Goal: Task Accomplishment & Management: Use online tool/utility

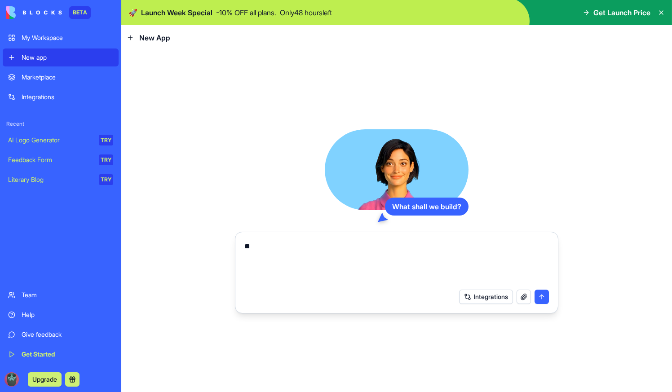
type textarea "*"
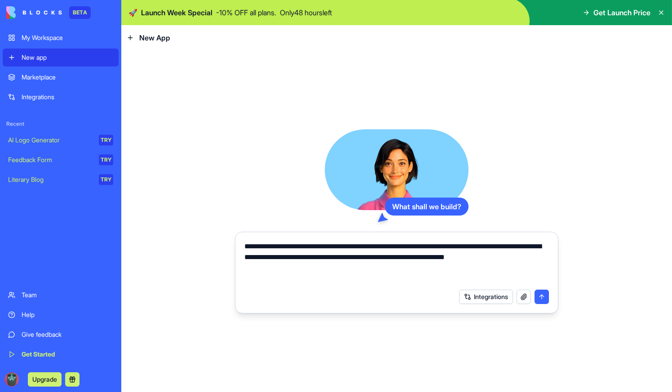
click at [301, 266] on textarea "**********" at bounding box center [396, 262] width 305 height 43
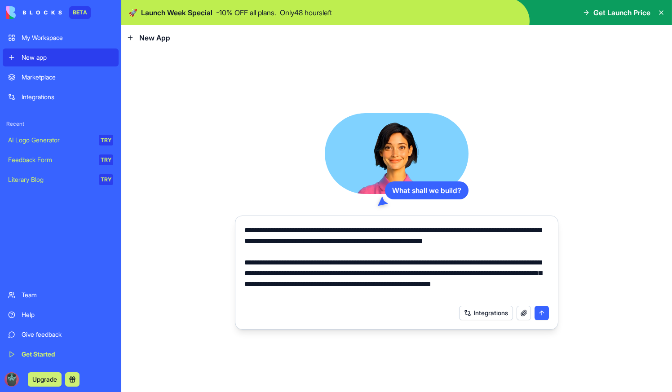
type textarea "**********"
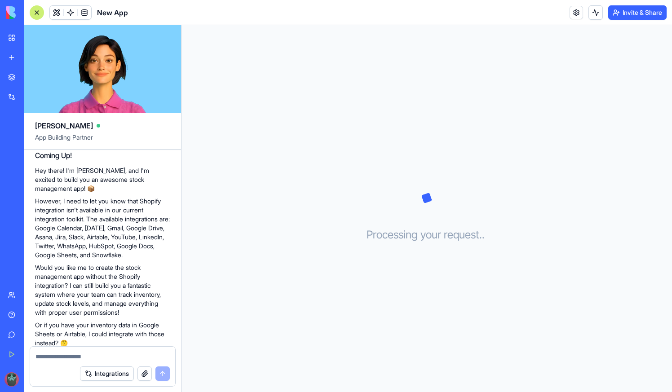
scroll to position [150, 0]
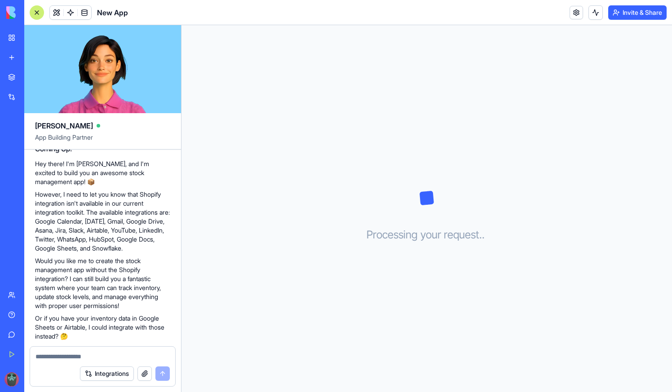
click at [119, 352] on div at bounding box center [102, 354] width 145 height 14
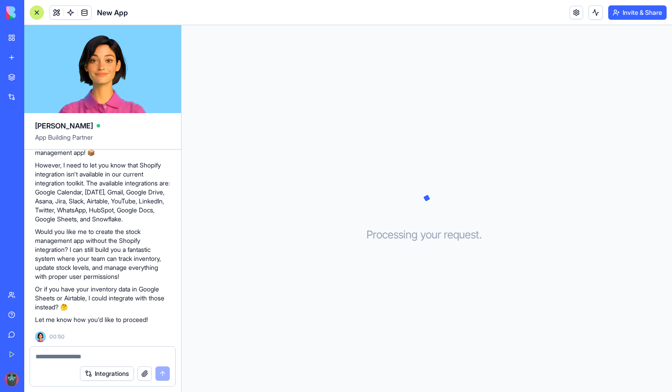
scroll to position [181, 0]
click at [73, 351] on div at bounding box center [102, 354] width 145 height 14
click at [42, 363] on div "Integrations" at bounding box center [102, 373] width 145 height 25
click at [62, 363] on div "Integrations" at bounding box center [102, 373] width 145 height 25
click at [60, 359] on textarea at bounding box center [102, 356] width 134 height 9
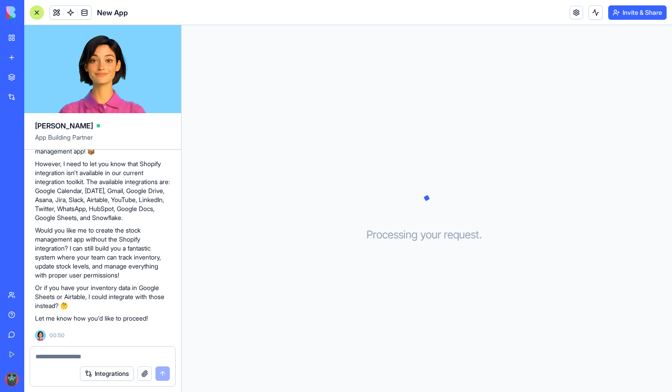
click at [40, 337] on img at bounding box center [40, 335] width 11 height 11
click at [64, 351] on div at bounding box center [102, 354] width 145 height 14
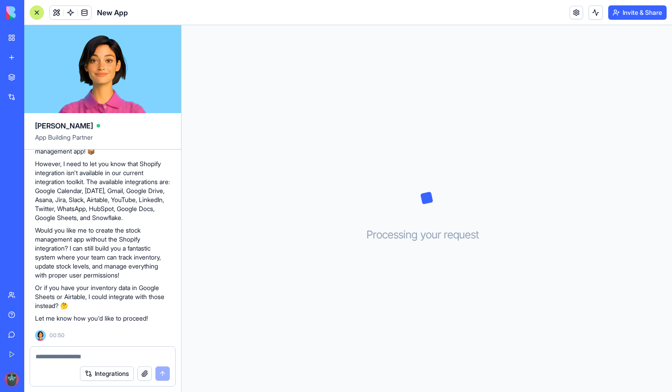
click at [108, 358] on textarea at bounding box center [102, 356] width 134 height 9
click at [107, 358] on textarea at bounding box center [102, 356] width 134 height 9
type textarea "**********"
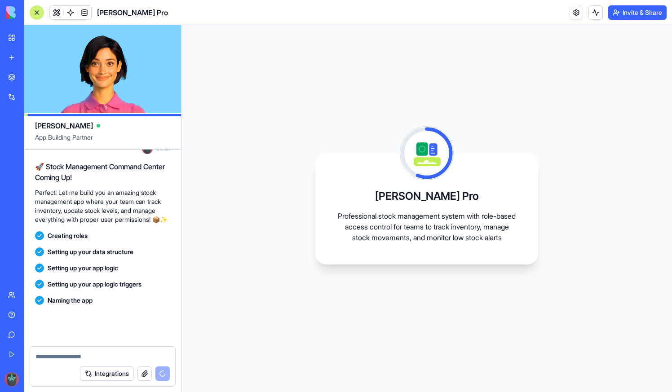
scroll to position [475, 0]
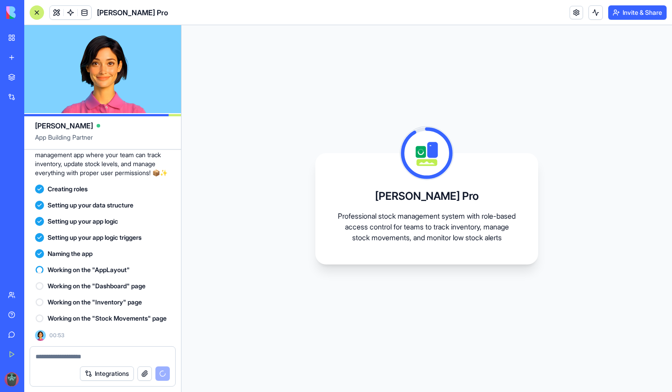
click at [478, 157] on div "[PERSON_NAME] Pro Professional stock management system with role-based access c…" at bounding box center [426, 208] width 223 height 111
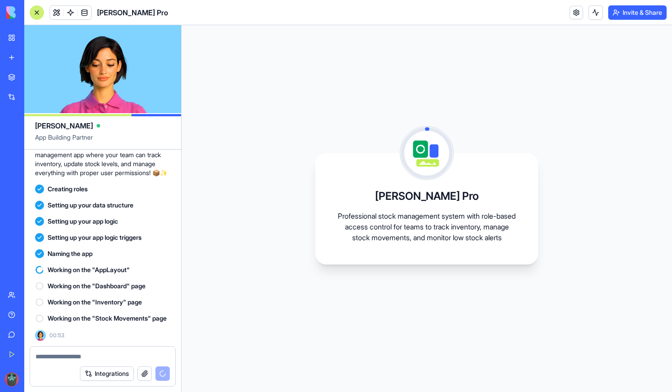
click at [457, 194] on h3 "[PERSON_NAME] Pro" at bounding box center [427, 196] width 104 height 14
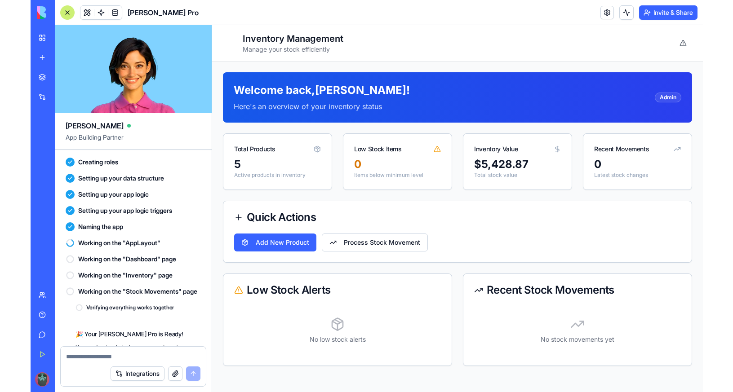
scroll to position [639, 0]
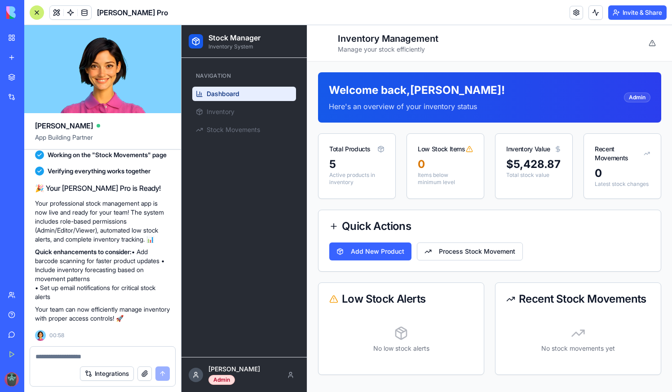
click at [243, 121] on ul "Dashboard Inventory Stock Movements" at bounding box center [244, 112] width 104 height 50
click at [247, 110] on link "Inventory" at bounding box center [244, 112] width 104 height 14
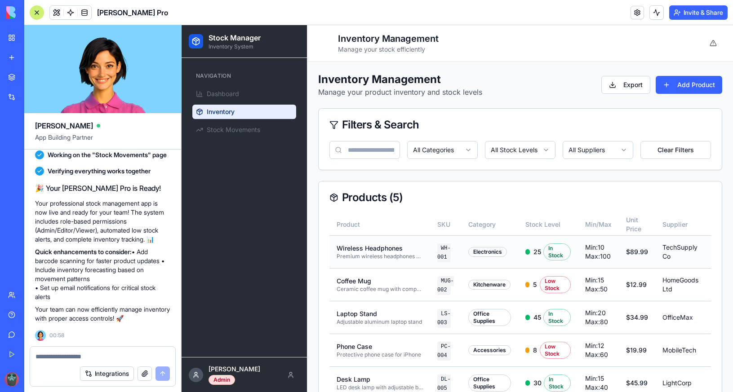
click at [398, 253] on p "Wireless Headphones" at bounding box center [380, 248] width 86 height 9
click at [385, 248] on p "Wireless Headphones" at bounding box center [380, 248] width 86 height 9
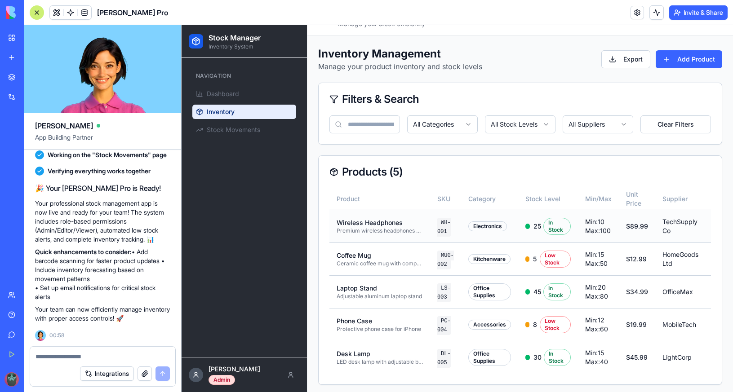
scroll to position [44, 0]
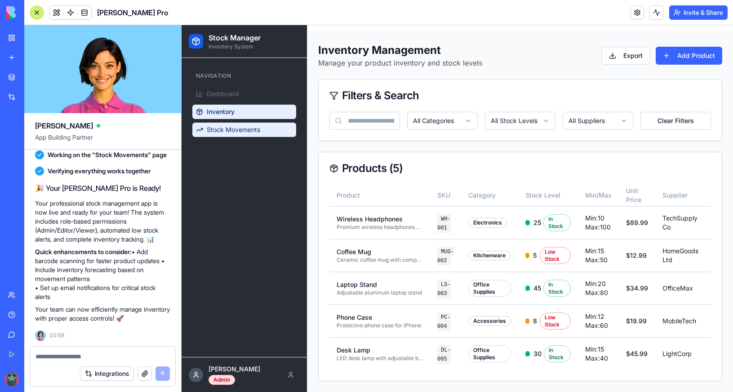
click at [244, 127] on span "Stock Movements" at bounding box center [233, 129] width 53 height 9
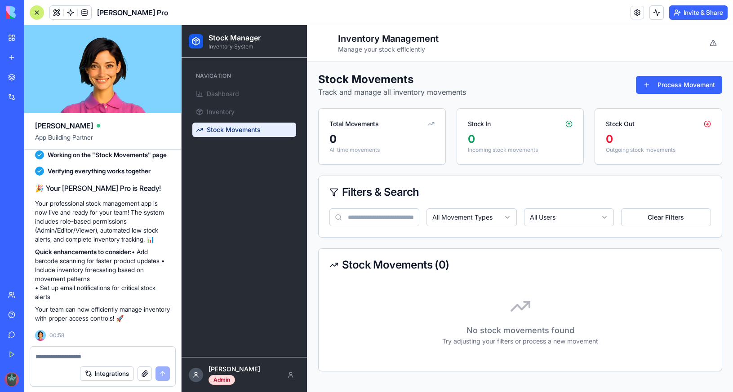
click at [220, 78] on div "Navigation" at bounding box center [244, 76] width 104 height 14
click at [222, 90] on span "Dashboard" at bounding box center [223, 93] width 32 height 9
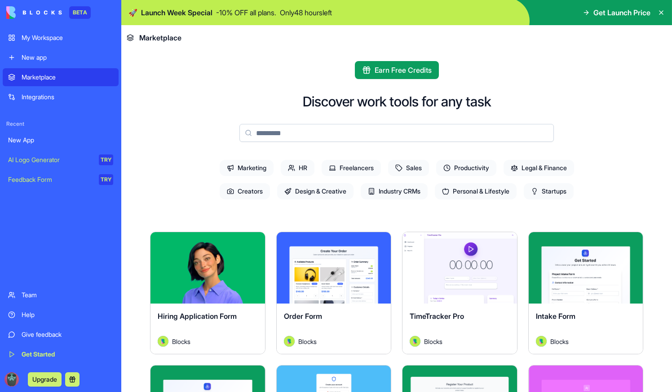
click at [550, 189] on span "Startups" at bounding box center [549, 191] width 50 height 16
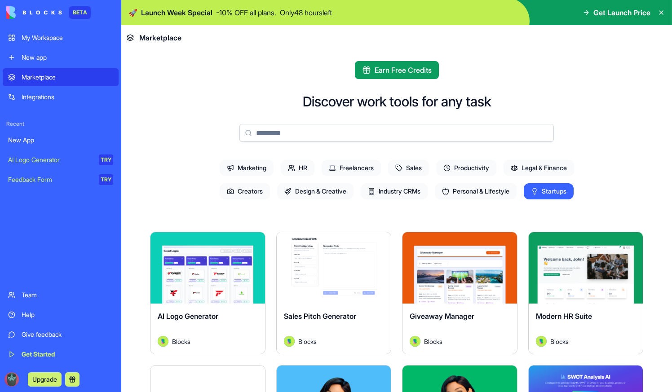
click at [393, 194] on span "Industry CRMs" at bounding box center [394, 191] width 67 height 16
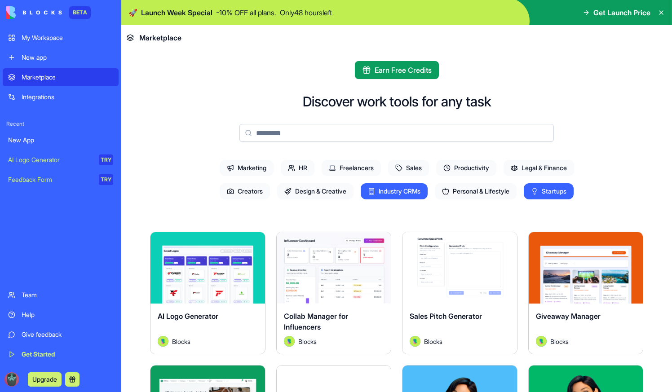
click at [445, 164] on icon at bounding box center [446, 167] width 7 height 7
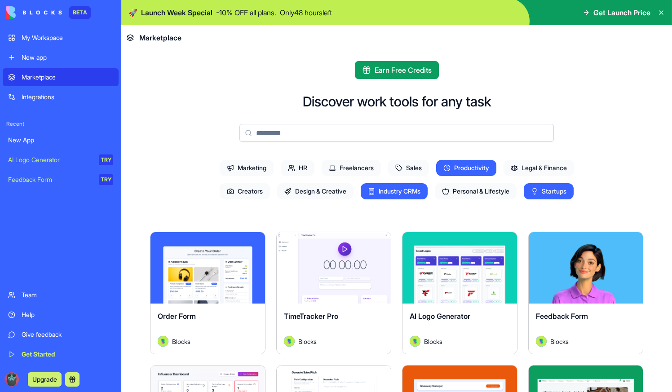
drag, startPoint x: 400, startPoint y: 188, endPoint x: 405, endPoint y: 187, distance: 5.0
click at [400, 188] on span "Industry CRMs" at bounding box center [394, 191] width 67 height 16
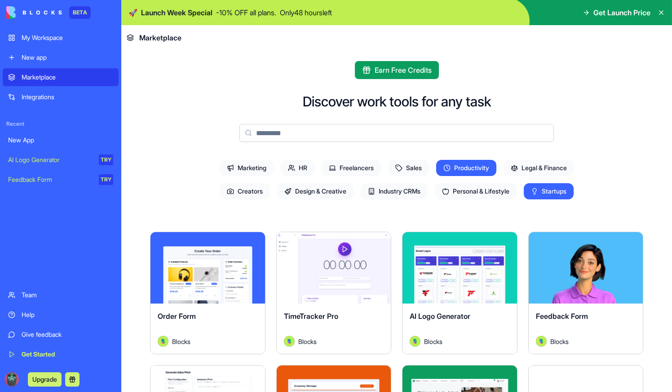
click at [534, 187] on span "Startups" at bounding box center [549, 191] width 50 height 16
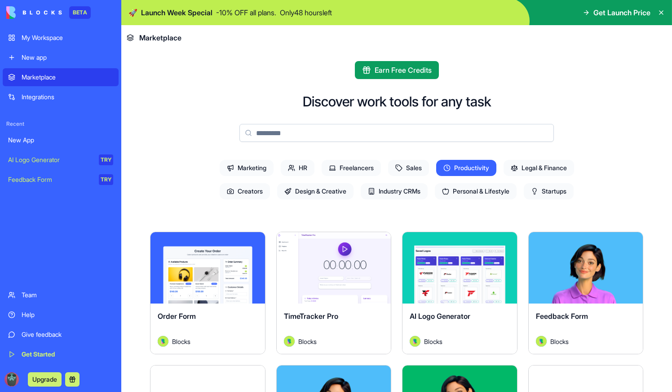
click at [460, 163] on span "Productivity" at bounding box center [466, 168] width 60 height 16
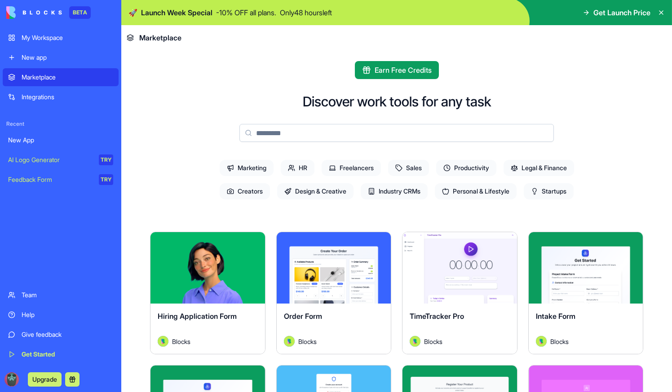
click at [235, 190] on span "Creators" at bounding box center [245, 191] width 50 height 16
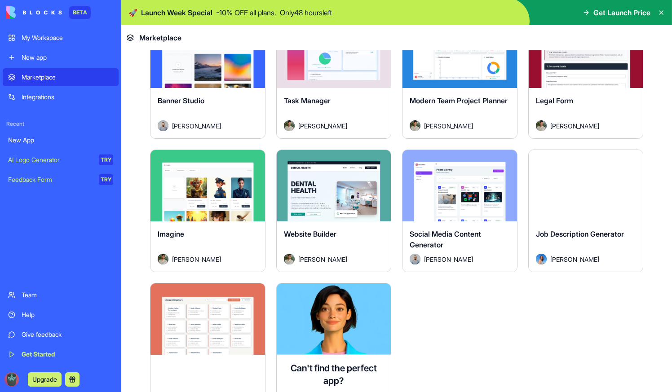
scroll to position [549, 0]
